Goal: Find specific page/section: Find specific page/section

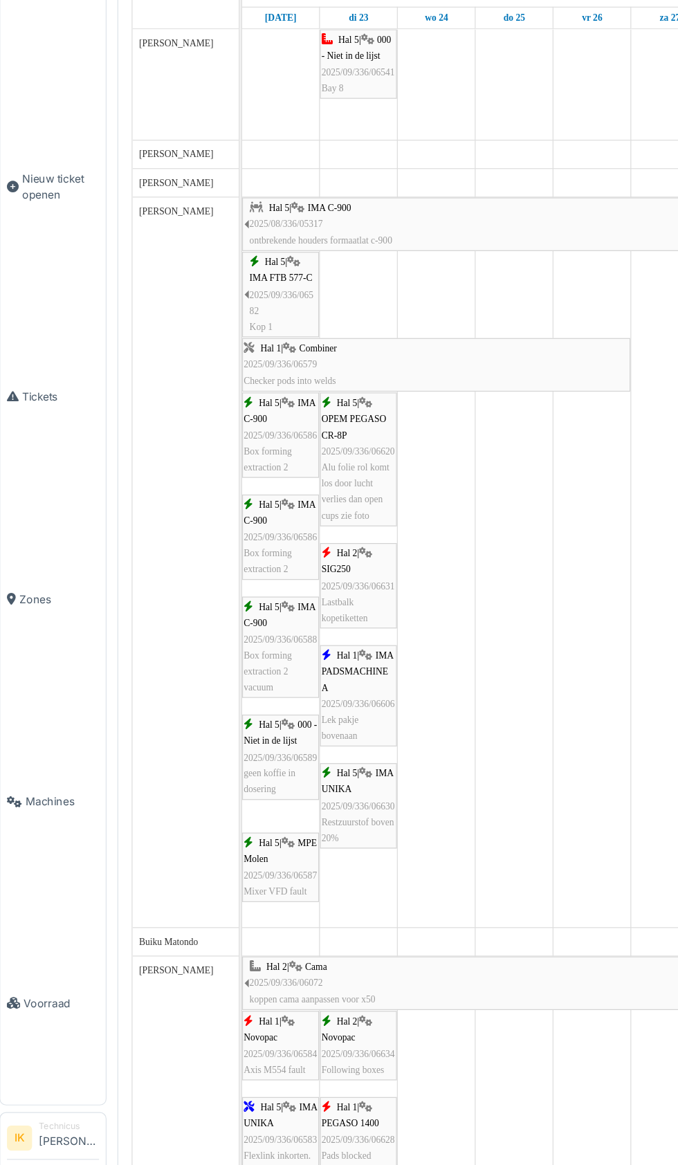
scroll to position [2387, 0]
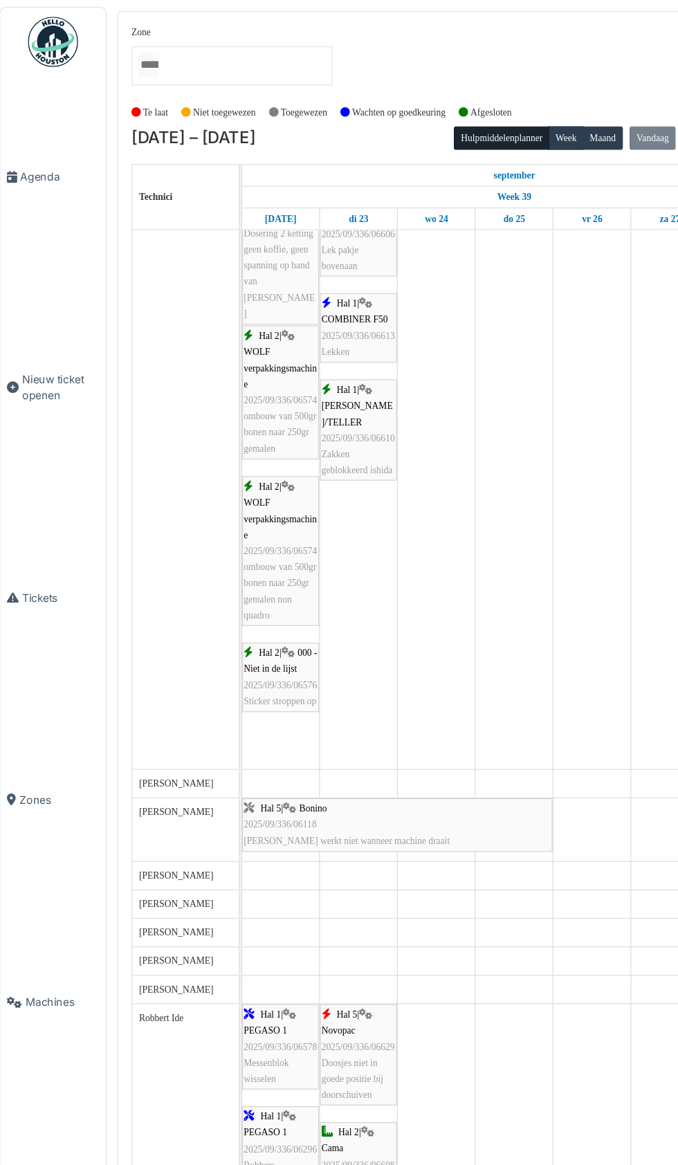
click at [50, 153] on span "Agenda" at bounding box center [55, 146] width 65 height 13
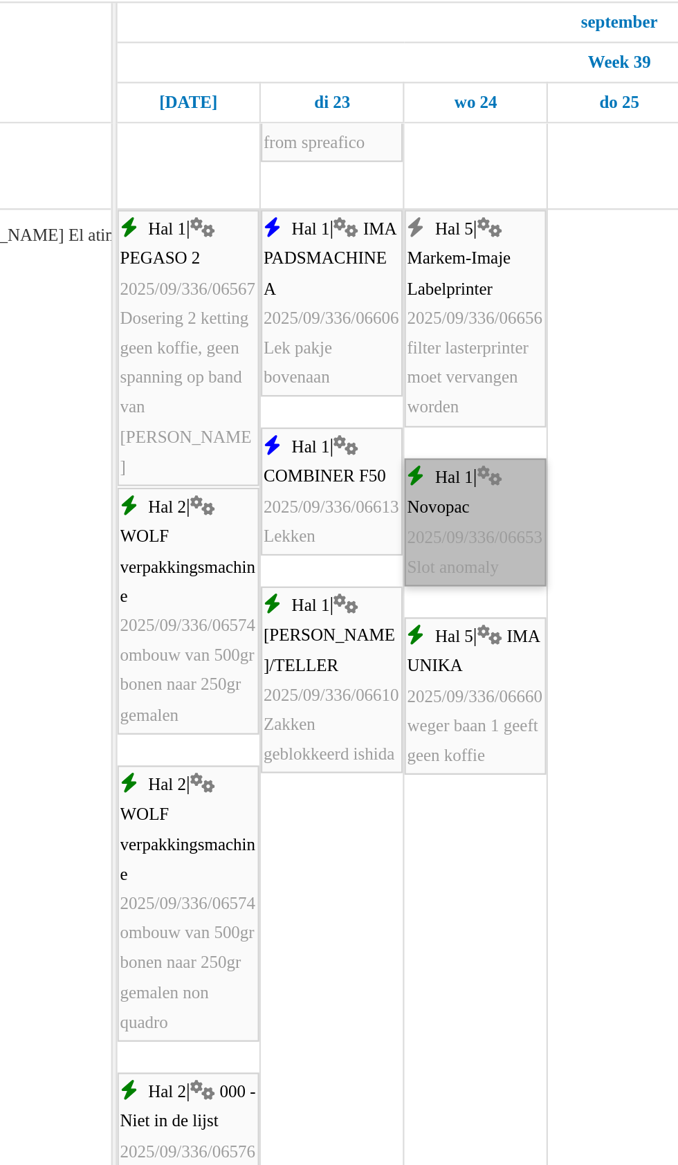
click at [370, 383] on link "Hal 1 | Novopac 2025/09/336/06653 Slot anomaly" at bounding box center [367, 368] width 64 height 57
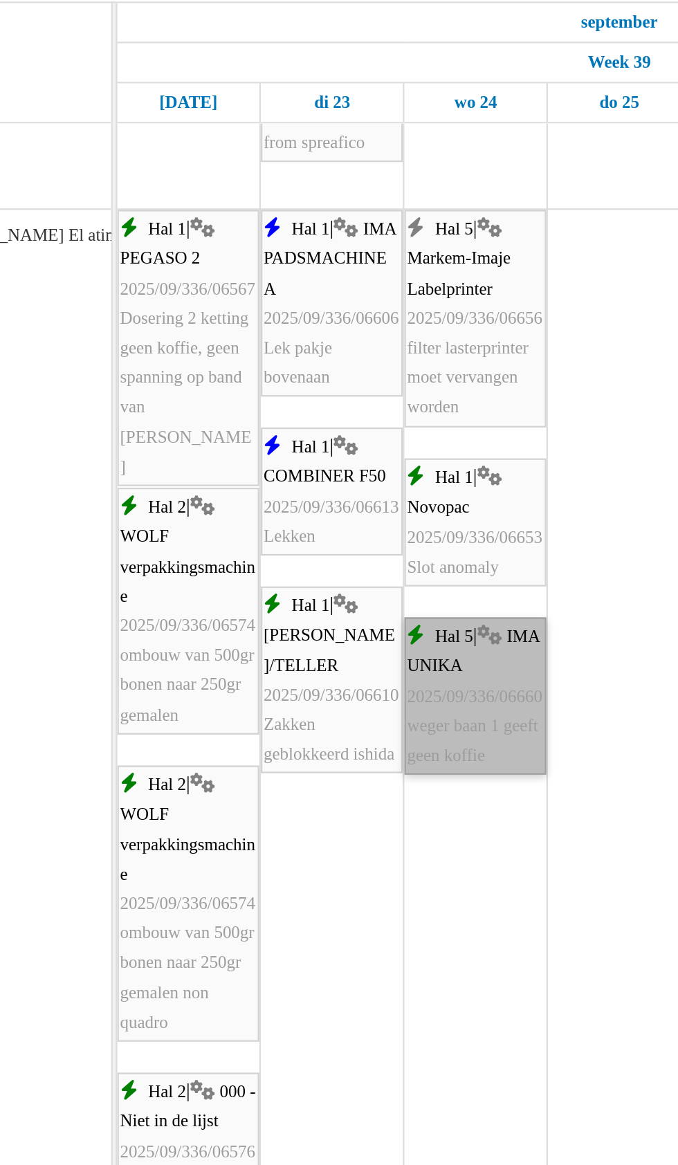
click at [365, 453] on link "Hal 5 | IMA UNIKA 2025/09/336/06660 weger baan 1 geeft geen koffie" at bounding box center [367, 447] width 64 height 71
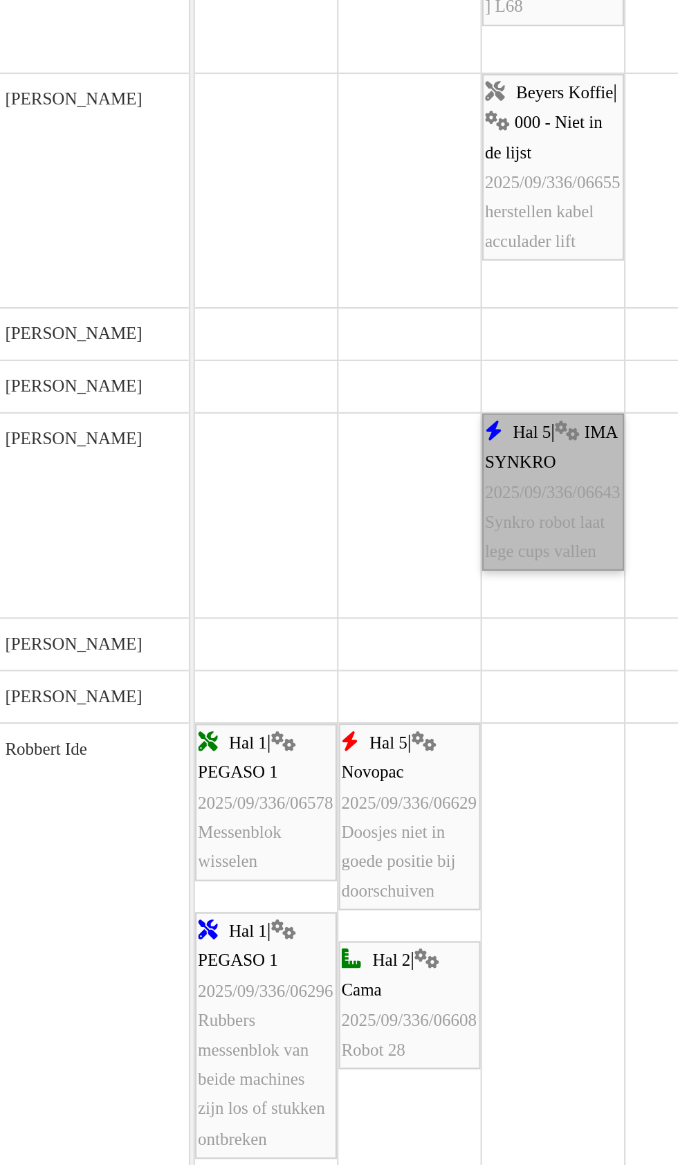
click at [363, 633] on link "Hal 5 | IMA SYNKRO 2025/09/336/06643 Synkro robot laat lege cups vallen" at bounding box center [367, 618] width 64 height 71
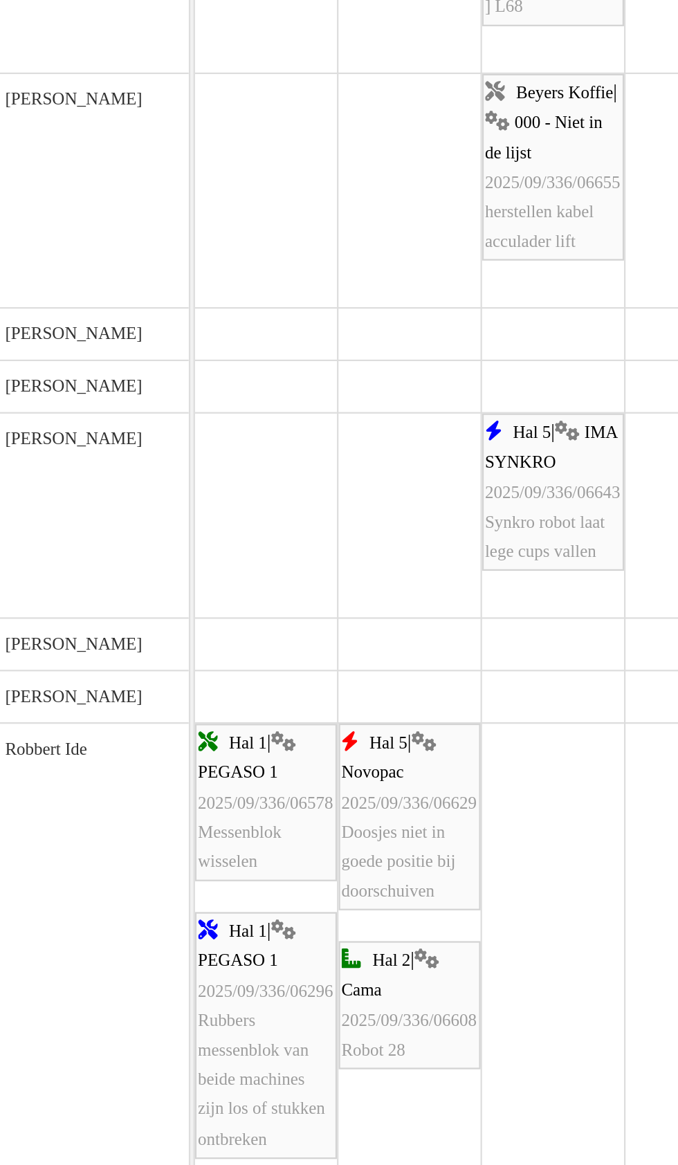
scroll to position [3540, 0]
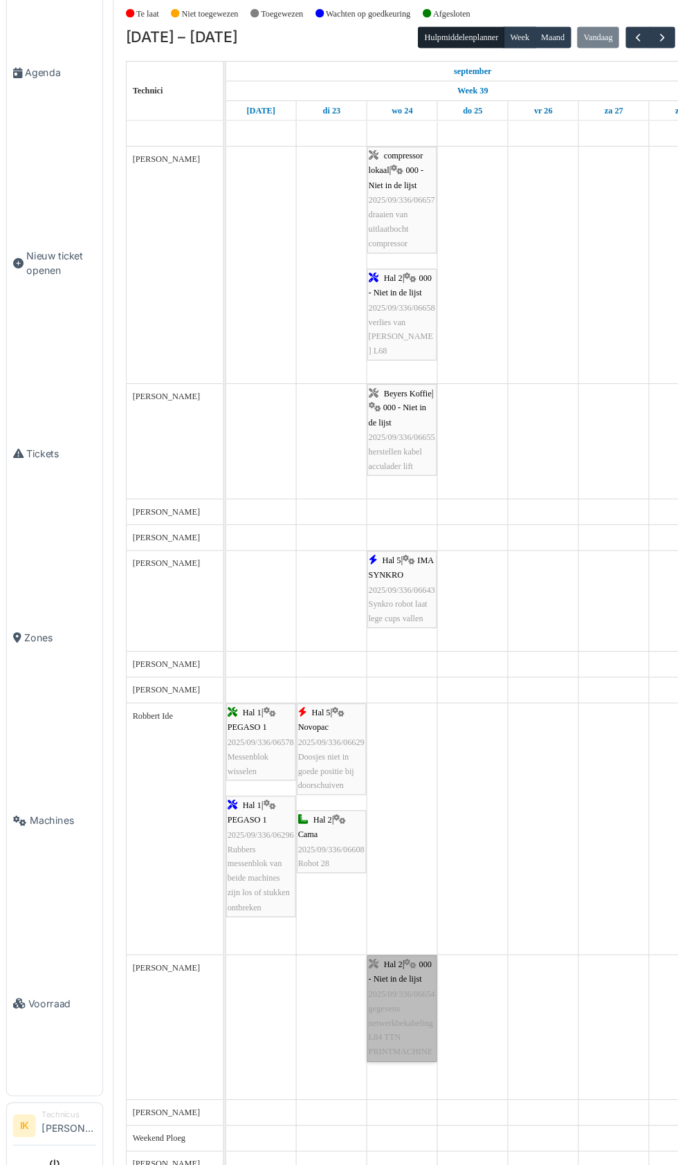
click at [379, 1021] on link "Hal 2 | 000 - Niet in de lijst 2025/09/336/06654 gegevens netwerkbekabeling L84…" at bounding box center [367, 1000] width 64 height 97
